Goal: Register for event/course

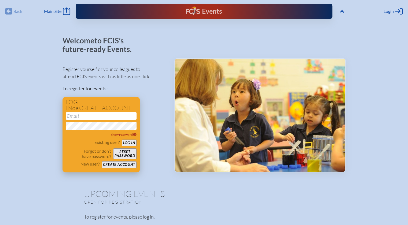
click at [78, 116] on input "email" at bounding box center [101, 116] width 71 height 8
type input "[EMAIL_ADDRESS][DOMAIN_NAME]"
click at [128, 142] on button "Log in" at bounding box center [129, 143] width 15 height 7
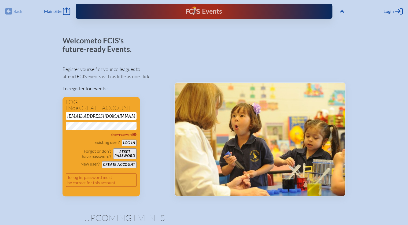
click at [385, 11] on span "Login" at bounding box center [388, 11] width 10 height 5
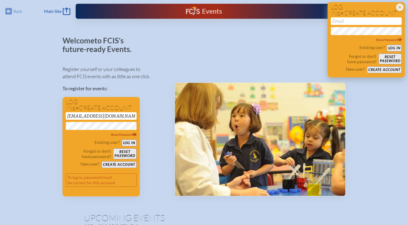
click at [361, 21] on input "email" at bounding box center [365, 21] width 71 height 8
type input "j"
click at [386, 45] on button "Log in" at bounding box center [393, 48] width 15 height 7
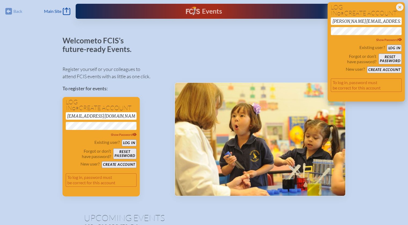
click at [356, 12] on h1 "Log in or create account" at bounding box center [365, 10] width 71 height 12
click at [392, 47] on button "Log in" at bounding box center [393, 48] width 15 height 7
click at [383, 40] on span "Show Password" at bounding box center [389, 40] width 26 height 4
click at [383, 40] on span "Hide Password" at bounding box center [388, 40] width 25 height 4
click at [348, 21] on input "jennifer.hoffman@htes.org" at bounding box center [365, 21] width 71 height 8
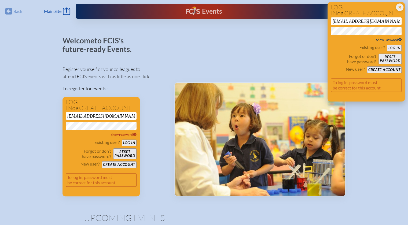
type input "[EMAIL_ADDRESS][DOMAIN_NAME]"
click at [353, 6] on h1 "Log in or create account" at bounding box center [365, 10] width 71 height 12
click at [386, 45] on button "Log in" at bounding box center [393, 48] width 15 height 7
click at [361, 10] on h1 "Log in or create account" at bounding box center [365, 10] width 71 height 12
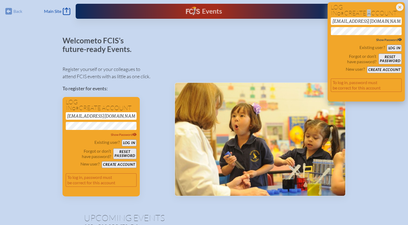
click at [391, 49] on button "Log in" at bounding box center [393, 48] width 15 height 7
click at [384, 70] on button "Create account" at bounding box center [384, 69] width 35 height 7
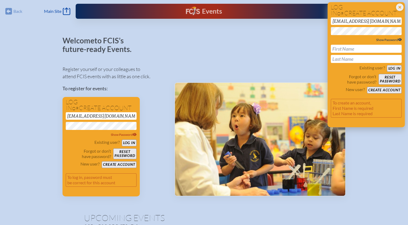
click at [367, 48] on input "text" at bounding box center [365, 49] width 71 height 8
type input "Jennifer"
type input "Hoffman"
click at [377, 91] on button "Create account" at bounding box center [384, 90] width 35 height 7
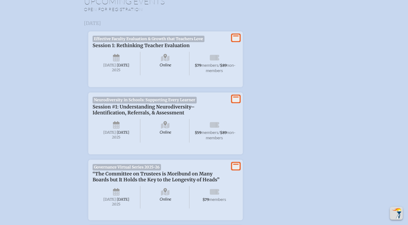
scroll to position [188, 0]
click at [233, 100] on icon "View More" at bounding box center [236, 99] width 8 height 8
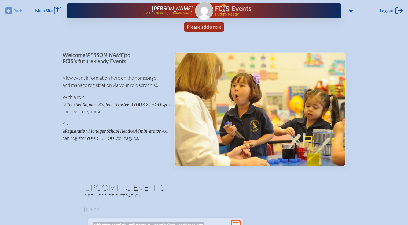
scroll to position [0, 0]
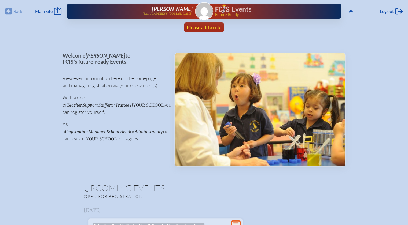
click at [205, 28] on span "Please add a role" at bounding box center [203, 27] width 35 height 6
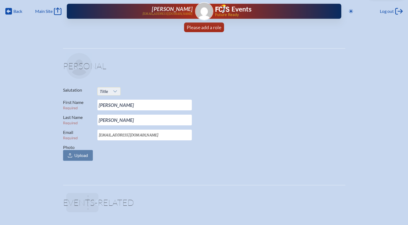
click at [114, 94] on div at bounding box center [115, 92] width 10 height 8
click at [113, 126] on li "Ms." at bounding box center [108, 124] width 23 height 8
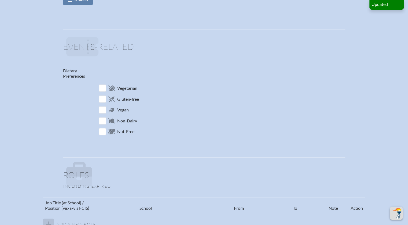
scroll to position [161, 0]
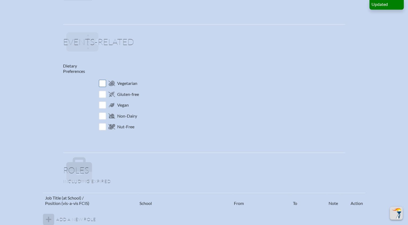
click at [101, 85] on input "checkbox" at bounding box center [102, 83] width 9 height 9
checkbox input "true"
click at [103, 128] on input "checkbox" at bounding box center [102, 126] width 9 height 9
checkbox input "true"
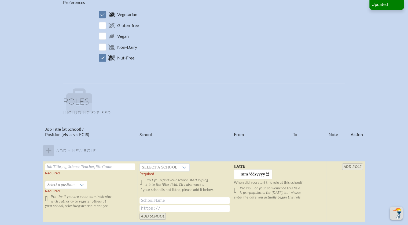
scroll to position [268, 0]
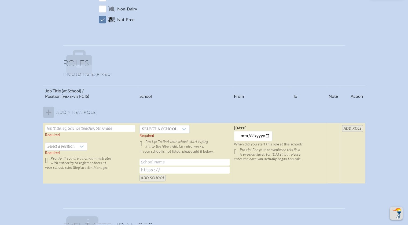
click at [57, 128] on input "text" at bounding box center [90, 128] width 90 height 7
type input "Division Head"
click at [180, 132] on div at bounding box center [184, 129] width 10 height 8
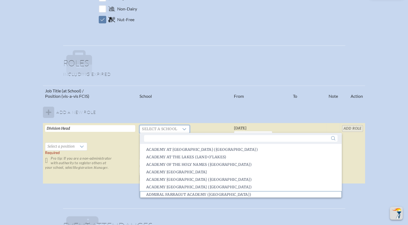
scroll to position [1, 0]
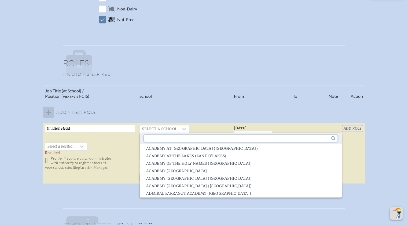
click at [173, 139] on input "text" at bounding box center [240, 138] width 193 height 7
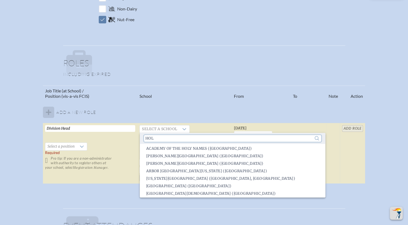
scroll to position [0, 0]
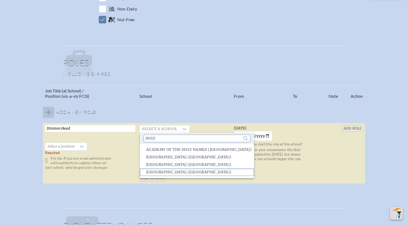
type input "holy"
click at [180, 172] on span "Holy Trinity Episcopal Academy (Melbourne)" at bounding box center [188, 172] width 85 height 5
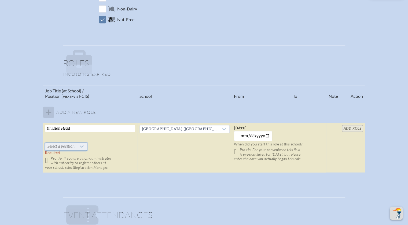
click at [60, 148] on span "Select a position" at bounding box center [60, 147] width 31 height 8
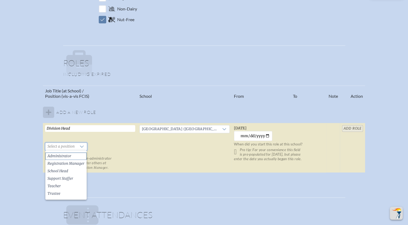
click at [59, 157] on span "Administrator" at bounding box center [59, 156] width 24 height 5
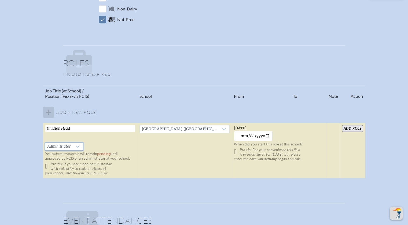
click at [353, 129] on input "add Role" at bounding box center [352, 128] width 21 height 7
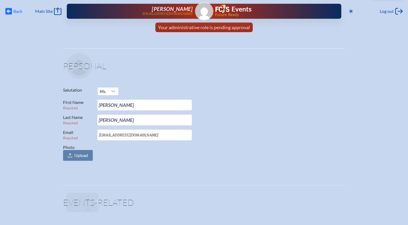
click at [17, 12] on span "Back" at bounding box center [17, 11] width 9 height 5
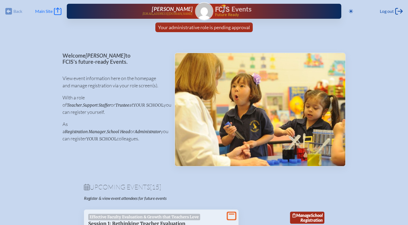
click at [42, 14] on link "Main Site Main Site" at bounding box center [48, 12] width 26 height 8
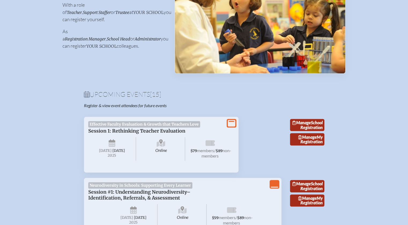
scroll to position [134, 0]
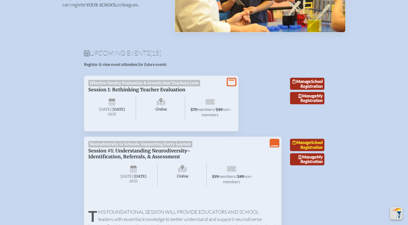
click at [311, 151] on link "Manage School Registration" at bounding box center [307, 145] width 34 height 12
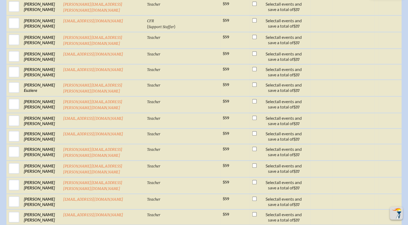
scroll to position [723, 0]
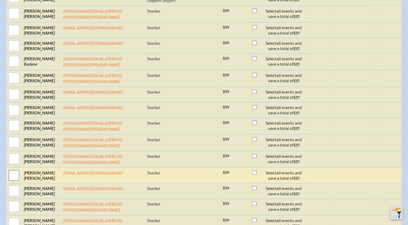
click at [13, 169] on input "checkbox" at bounding box center [13, 175] width 13 height 13
checkbox input "true"
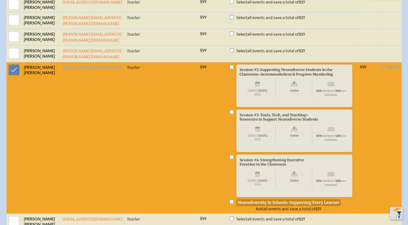
scroll to position [828, 0]
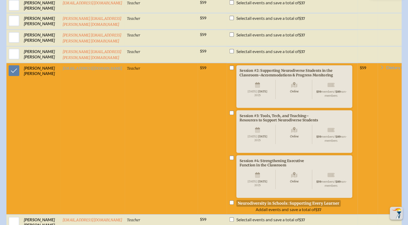
click at [229, 201] on input "checkbox" at bounding box center [231, 203] width 4 height 4
checkbox input "true"
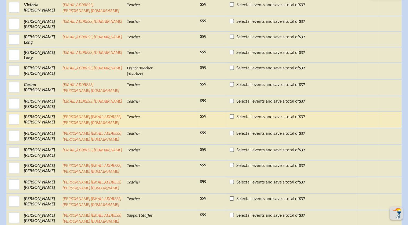
scroll to position [1363, 0]
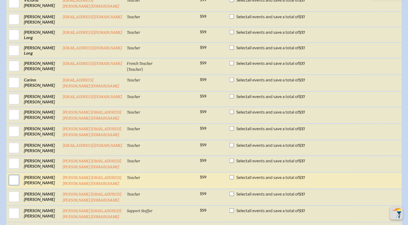
click at [13, 173] on input "checkbox" at bounding box center [13, 179] width 13 height 13
checkbox input "true"
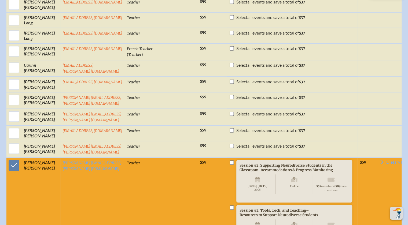
scroll to position [1524, 0]
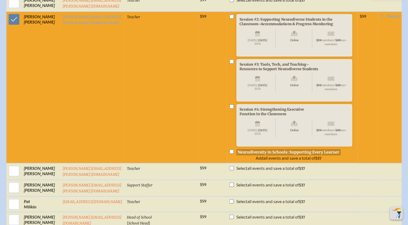
click at [229, 149] on input "checkbox" at bounding box center [231, 151] width 4 height 4
checkbox input "true"
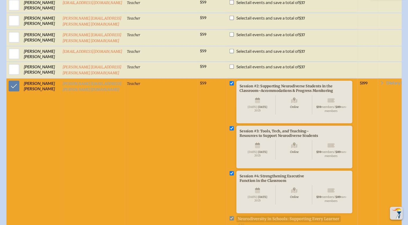
scroll to position [1444, 0]
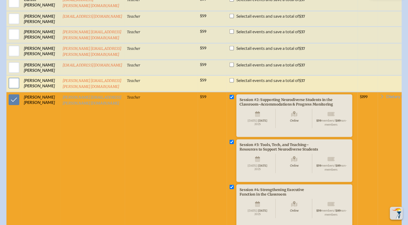
click at [14, 76] on input "checkbox" at bounding box center [13, 82] width 13 height 13
checkbox input "true"
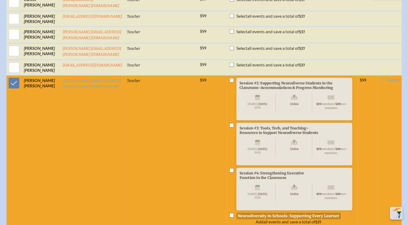
click at [229, 213] on input "checkbox" at bounding box center [231, 215] width 4 height 4
checkbox input "true"
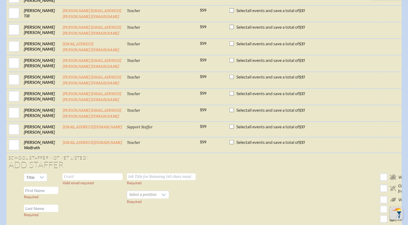
scroll to position [2560, 0]
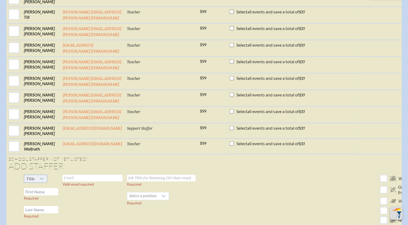
click at [40, 177] on icon at bounding box center [42, 179] width 4 height 4
click at [34, 129] on li "Mrs" at bounding box center [33, 129] width 23 height 8
click at [70, 175] on input "text" at bounding box center [92, 178] width 60 height 7
type input "wdurrance@htes.org"
type input "School Counselor"
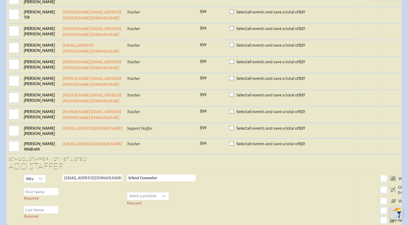
click at [28, 188] on input "text" at bounding box center [41, 191] width 34 height 7
type input "Wendy"
type input "Durrance"
click at [165, 192] on div at bounding box center [163, 196] width 10 height 8
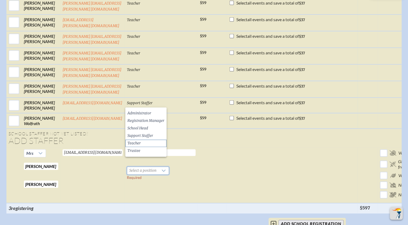
scroll to position [2587, 0]
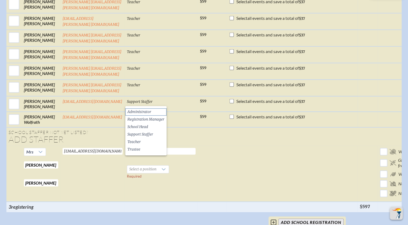
click at [149, 111] on span "Administrator" at bounding box center [139, 111] width 24 height 5
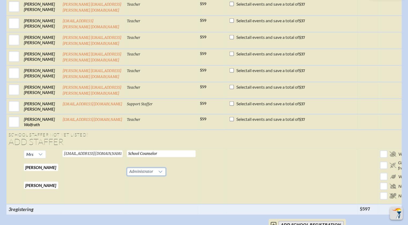
scroll to position [2506, 4]
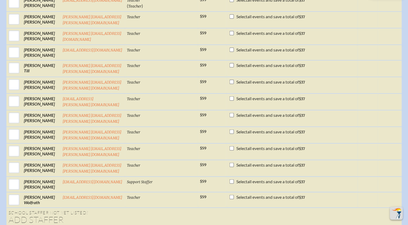
drag, startPoint x: 311, startPoint y: 174, endPoint x: 391, endPoint y: 178, distance: 79.9
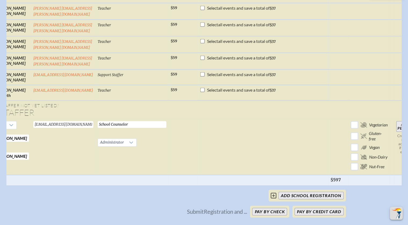
scroll to position [0, 31]
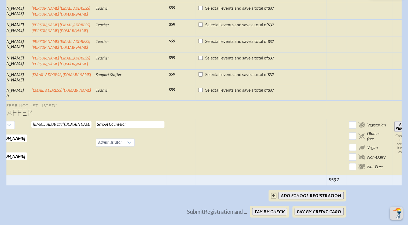
click at [394, 121] on input "Add Person" at bounding box center [402, 126] width 17 height 11
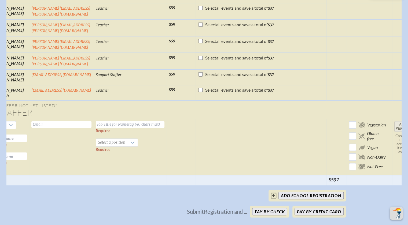
checkbox input "false"
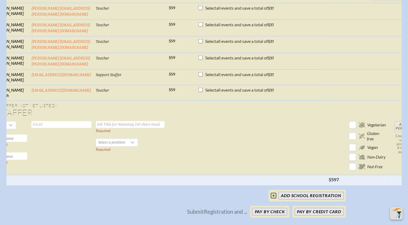
checkbox input "false"
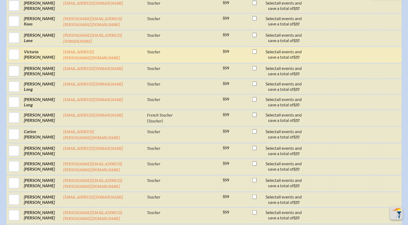
scroll to position [1251, 0]
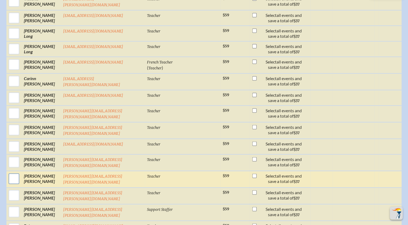
click at [12, 172] on input "checkbox" at bounding box center [13, 178] width 13 height 13
checkbox input "true"
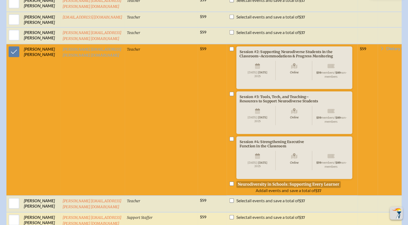
scroll to position [1379, 0]
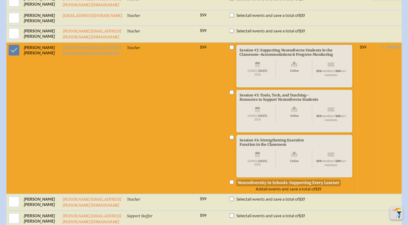
click at [229, 180] on input "checkbox" at bounding box center [231, 182] width 4 height 4
checkbox input "true"
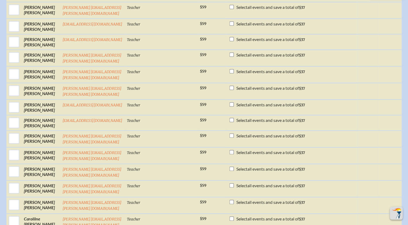
scroll to position [789, 0]
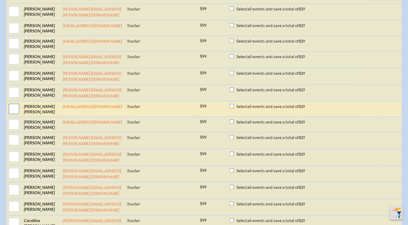
click at [12, 102] on input "checkbox" at bounding box center [13, 108] width 13 height 13
checkbox input "true"
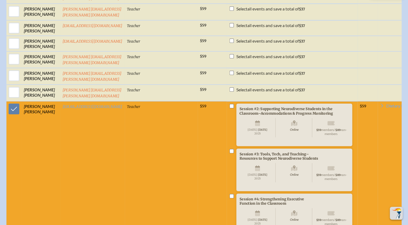
checkbox input "true"
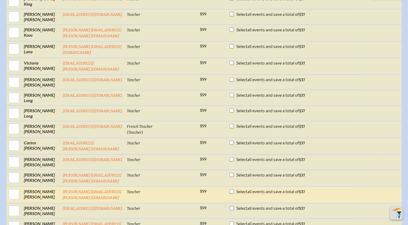
scroll to position [1325, 0]
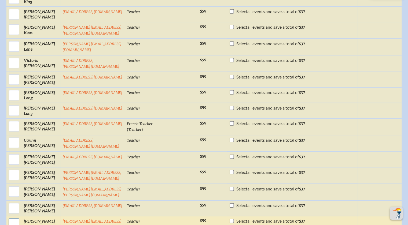
click at [11, 217] on input "checkbox" at bounding box center [13, 223] width 13 height 13
checkbox input "true"
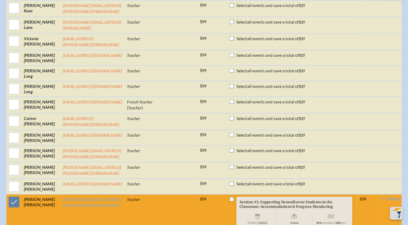
scroll to position [1486, 0]
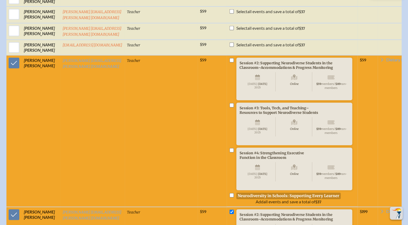
click at [229, 193] on input "checkbox" at bounding box center [231, 195] width 4 height 4
checkbox input "true"
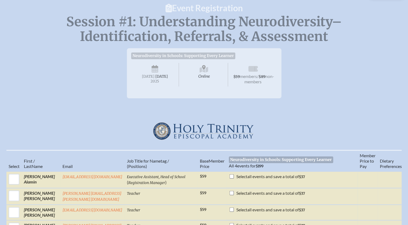
scroll to position [39, 0]
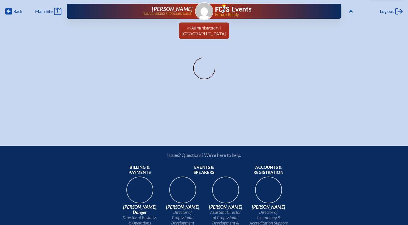
click at [400, 107] on div "Back Back Main Site Main Site Toggle to Dark Mode Log out Log out [PERSON_NAME]…" at bounding box center [204, 64] width 408 height 129
